Goal: Information Seeking & Learning: Check status

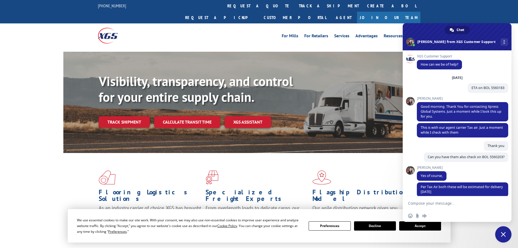
drag, startPoint x: 250, startPoint y: 8, endPoint x: 249, endPoint y: 21, distance: 13.1
click at [295, 8] on link "track a shipment" at bounding box center [329, 6] width 68 height 12
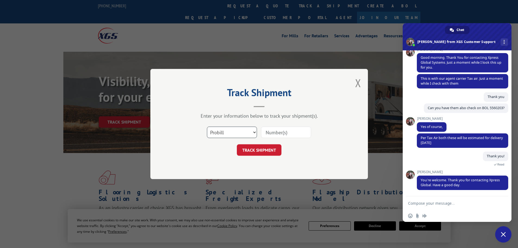
click at [246, 131] on select "Select category... Probill BOL PO" at bounding box center [232, 132] width 50 height 11
select select "bol"
click at [207, 127] on select "Select category... Probill BOL PO" at bounding box center [232, 132] width 50 height 11
click at [281, 133] on input at bounding box center [286, 132] width 50 height 11
paste input "7074969"
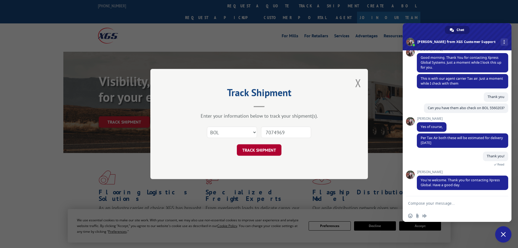
type input "7074969"
click at [259, 149] on button "TRACK SHIPMENT" at bounding box center [259, 149] width 45 height 11
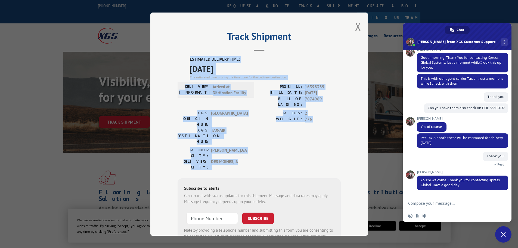
drag, startPoint x: 196, startPoint y: 62, endPoint x: 320, endPoint y: 131, distance: 142.0
click at [320, 131] on div "ESTIMATED DELIVERY TIME: [DATE] The estimated time is using the time zone for t…" at bounding box center [259, 154] width 163 height 196
copy div "ESTIMATED DELIVERY TIME: [DATE] The estimated time is using the time zone for t…"
click at [357, 28] on button "Close modal" at bounding box center [358, 26] width 6 height 14
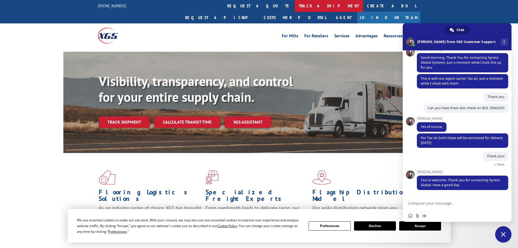
click at [295, 7] on link "track a shipment" at bounding box center [329, 6] width 68 height 12
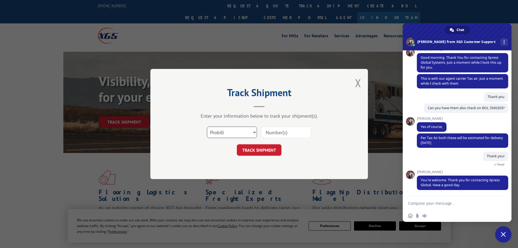
click at [236, 134] on select "Select category... Probill BOL PO" at bounding box center [232, 132] width 50 height 11
select select "bol"
click at [207, 127] on select "Select category... Probill BOL PO" at bounding box center [232, 132] width 50 height 11
paste input "7080179"
type input "7080179"
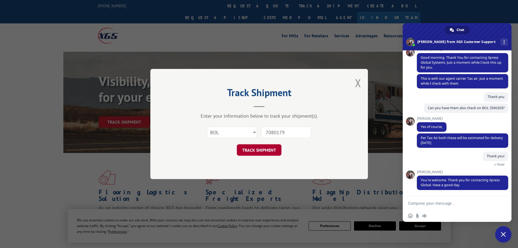
click at [272, 148] on button "TRACK SHIPMENT" at bounding box center [259, 149] width 45 height 11
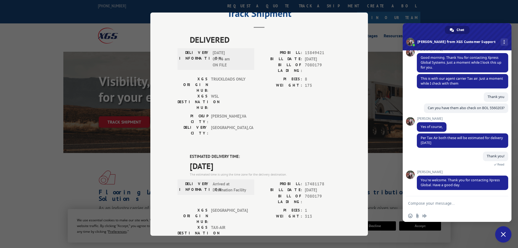
scroll to position [111, 0]
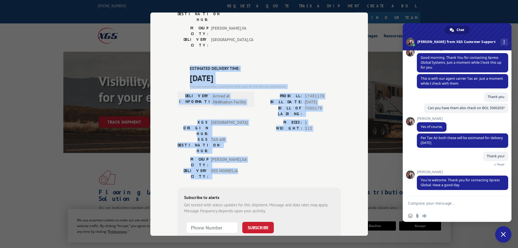
drag, startPoint x: 228, startPoint y: 45, endPoint x: 322, endPoint y: 111, distance: 115.0
click at [322, 111] on div "ESTIMATED DELIVERY TIME: [DATE] The estimated time is using the time zone for t…" at bounding box center [259, 164] width 163 height 196
copy div "ESTIMATED DELIVERY TIME: [DATE] The estimated time is using the time zone for t…"
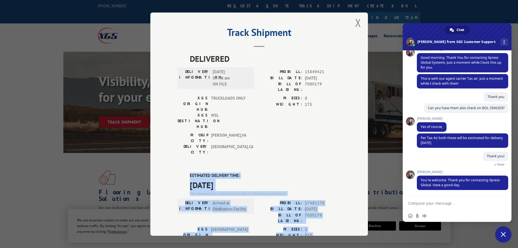
scroll to position [2, 0]
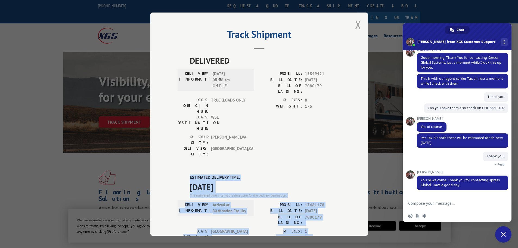
click at [356, 27] on button "Close modal" at bounding box center [358, 24] width 6 height 14
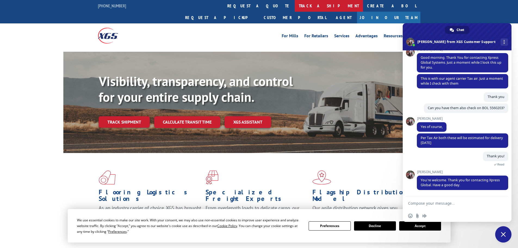
click at [295, 8] on link "track a shipment" at bounding box center [329, 6] width 68 height 12
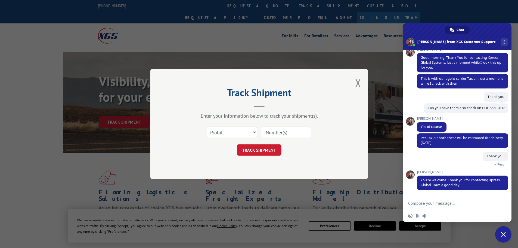
scroll to position [0, 0]
click at [229, 134] on select "Select category... Probill BOL PO" at bounding box center [232, 132] width 50 height 11
select select "bol"
click at [207, 127] on select "Select category... Probill BOL PO" at bounding box center [232, 132] width 50 height 11
paste input "477370"
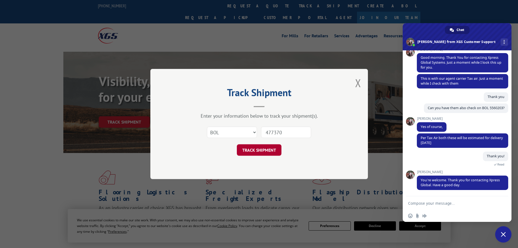
type input "477370"
click at [264, 153] on button "TRACK SHIPMENT" at bounding box center [259, 149] width 45 height 11
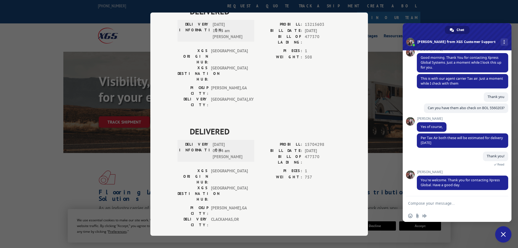
scroll to position [411, 0]
